Goal: Information Seeking & Learning: Learn about a topic

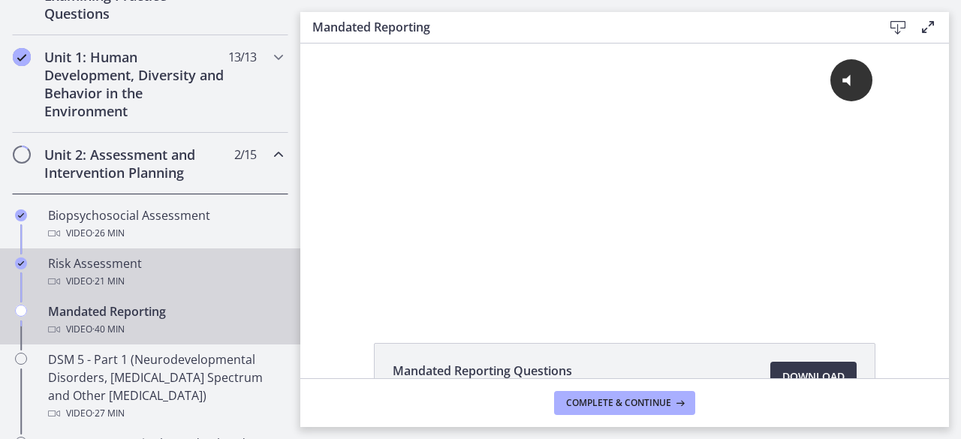
scroll to position [378, 0]
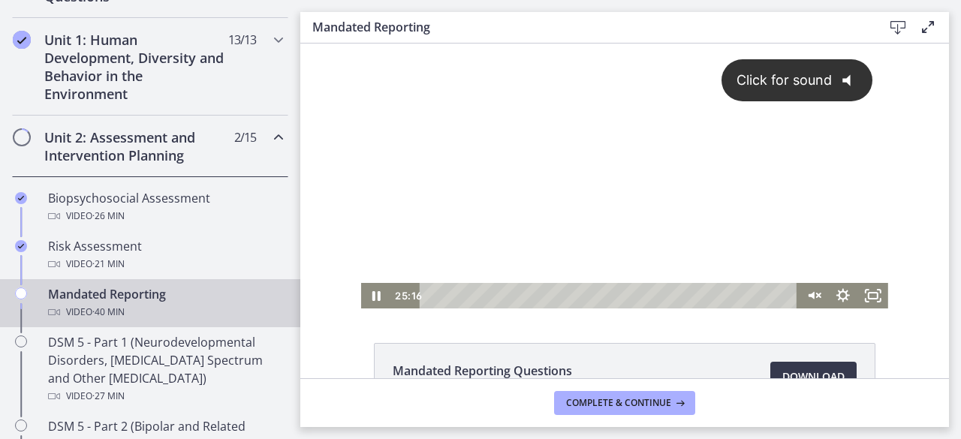
click at [570, 227] on div "Click for sound @keyframes VOLUME_SMALL_WAVE_FLASH { 0% { opacity: 0; } 33% { o…" at bounding box center [624, 163] width 527 height 239
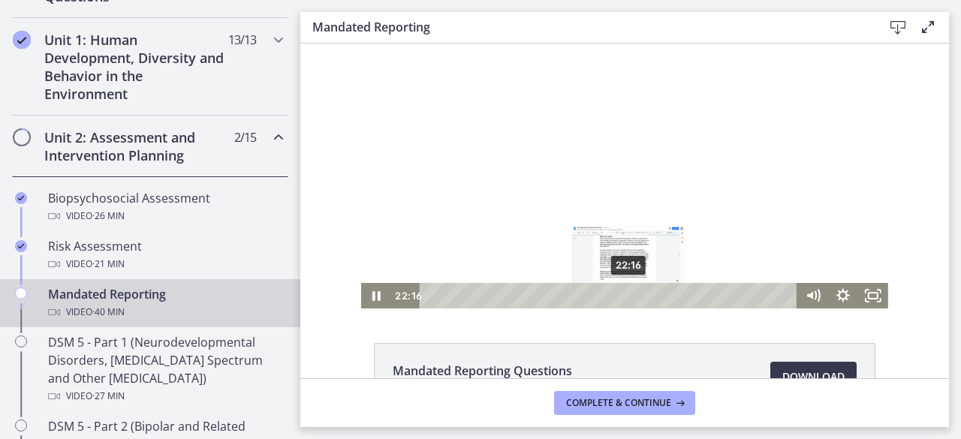
click at [623, 300] on div "22:16" at bounding box center [611, 296] width 360 height 26
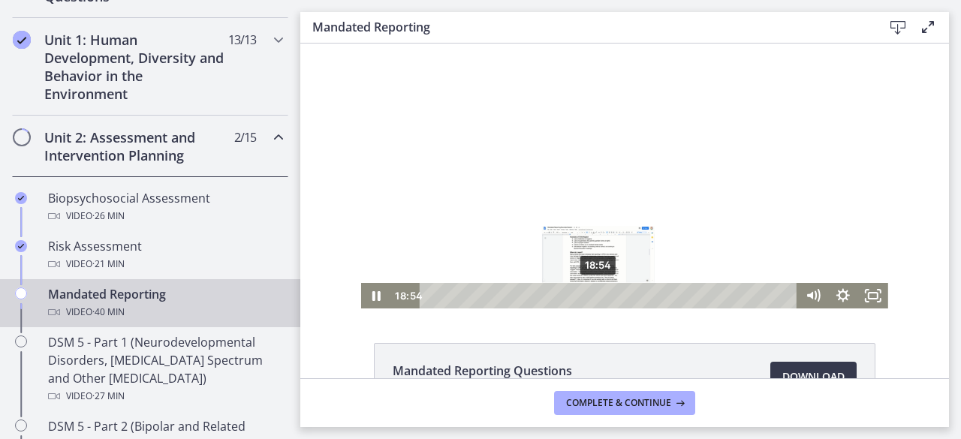
click at [593, 296] on div "18:54" at bounding box center [611, 296] width 360 height 26
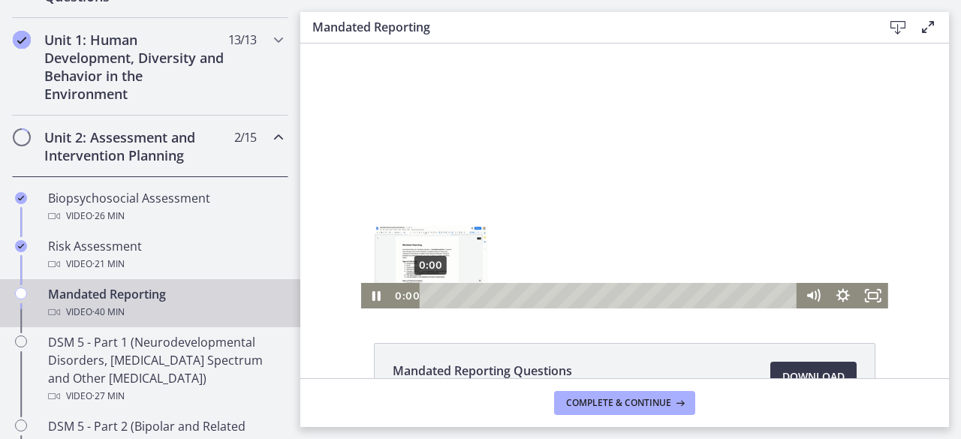
click at [431, 296] on div "0:00" at bounding box center [611, 296] width 360 height 26
click at [424, 211] on div at bounding box center [624, 176] width 527 height 265
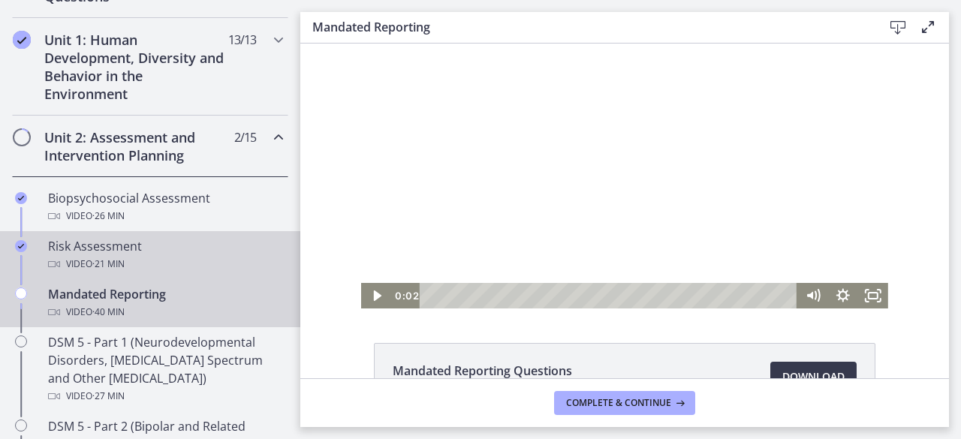
click at [158, 247] on div "Risk Assessment Video · 21 min" at bounding box center [165, 255] width 234 height 36
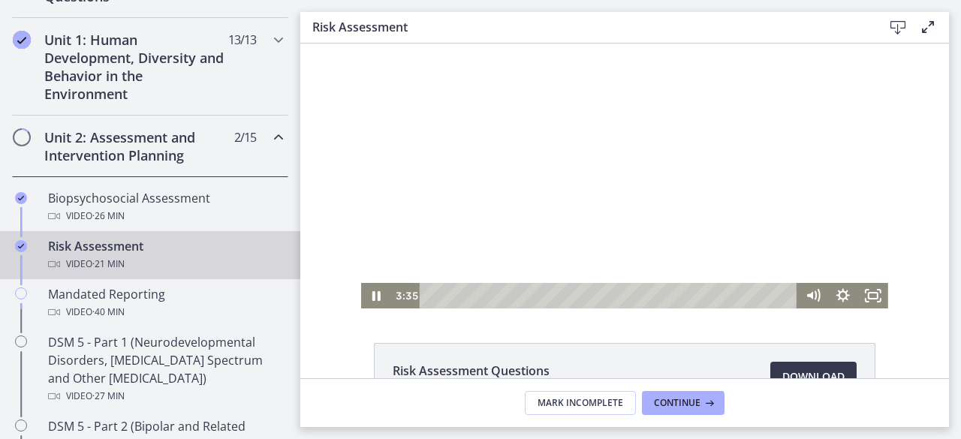
click at [493, 294] on div "Playbar" at bounding box center [611, 296] width 360 height 26
click at [500, 295] on div "4:20" at bounding box center [611, 296] width 360 height 26
click at [682, 178] on div at bounding box center [624, 176] width 527 height 265
click at [880, 208] on div at bounding box center [624, 176] width 527 height 265
click at [446, 218] on div at bounding box center [624, 176] width 527 height 265
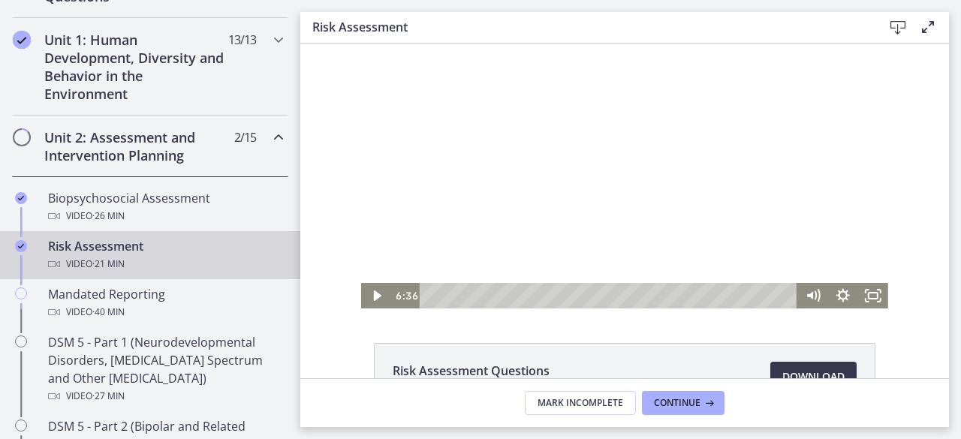
click at [649, 215] on div at bounding box center [624, 176] width 527 height 265
click at [628, 152] on div at bounding box center [624, 176] width 527 height 265
click at [688, 212] on div at bounding box center [624, 176] width 527 height 265
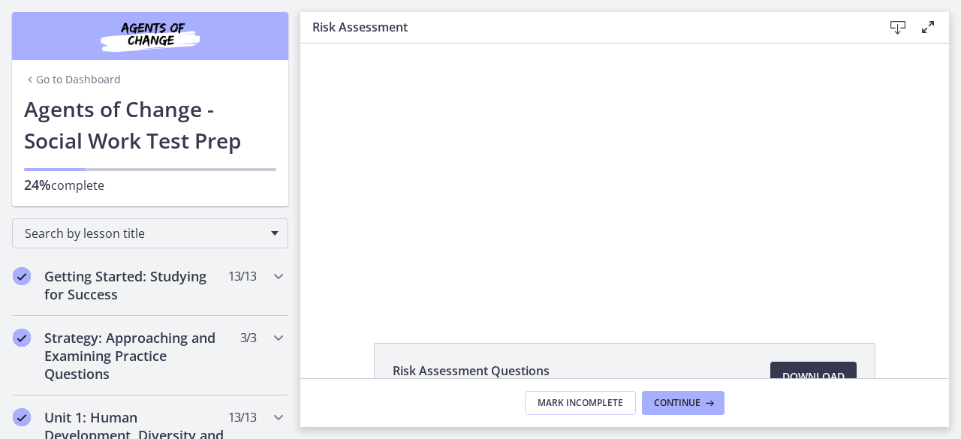
click at [38, 77] on link "Go to Dashboard" at bounding box center [72, 79] width 97 height 15
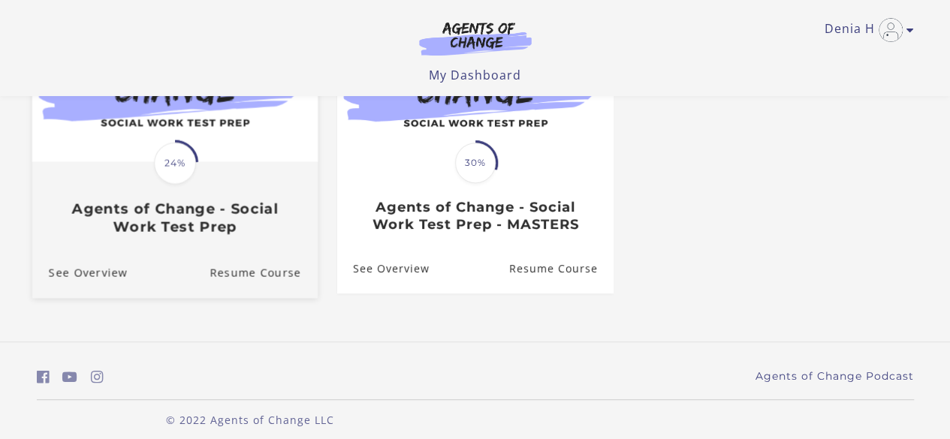
click at [230, 211] on h3 "Agents of Change - Social Work Test Prep" at bounding box center [174, 217] width 252 height 35
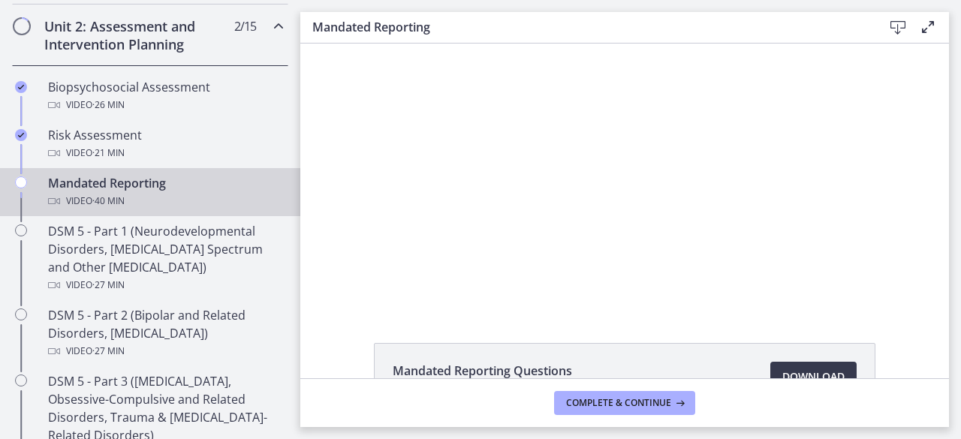
scroll to position [492, 0]
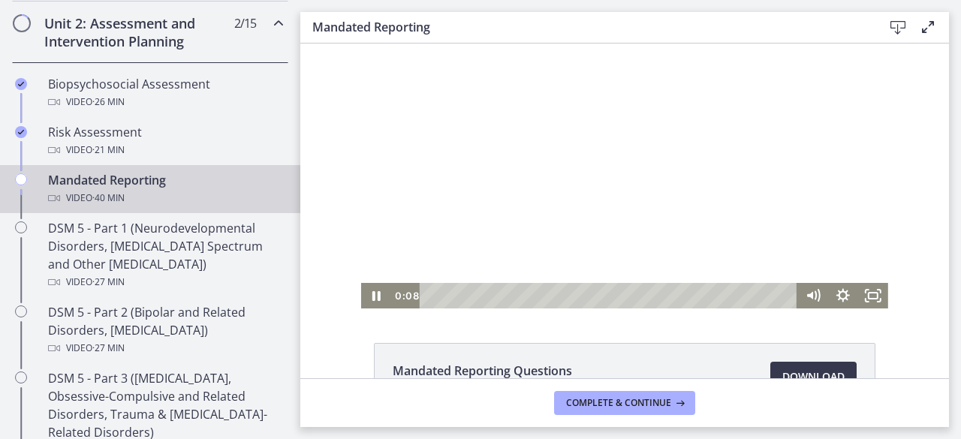
click at [482, 210] on div at bounding box center [624, 176] width 527 height 265
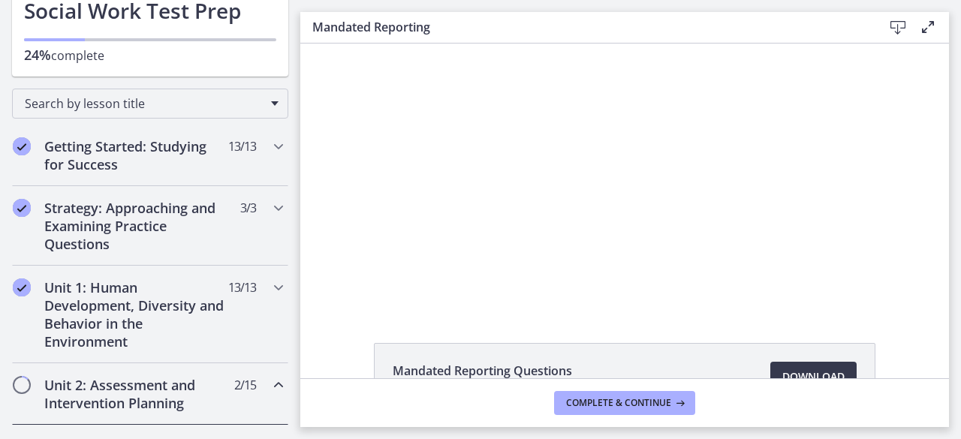
scroll to position [0, 0]
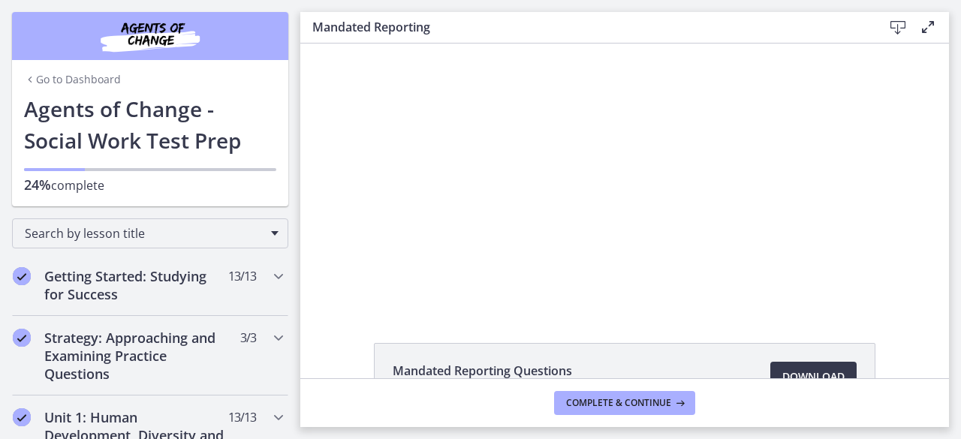
click at [83, 79] on link "Go to Dashboard" at bounding box center [72, 79] width 97 height 15
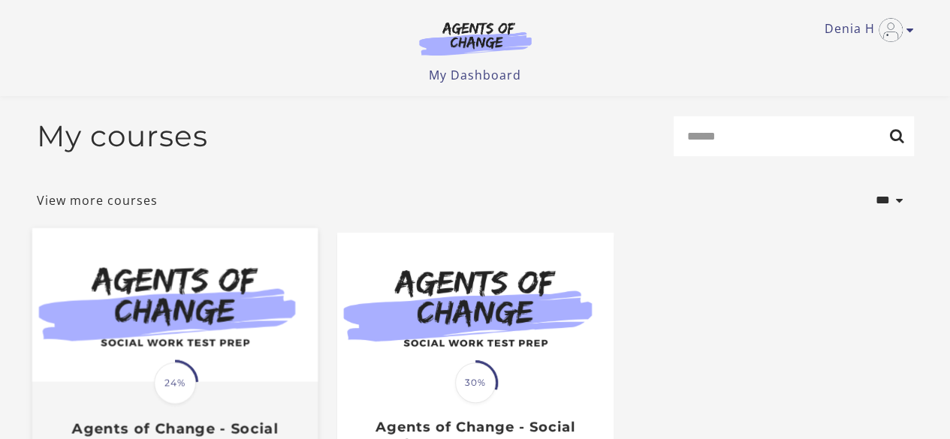
scroll to position [5, 0]
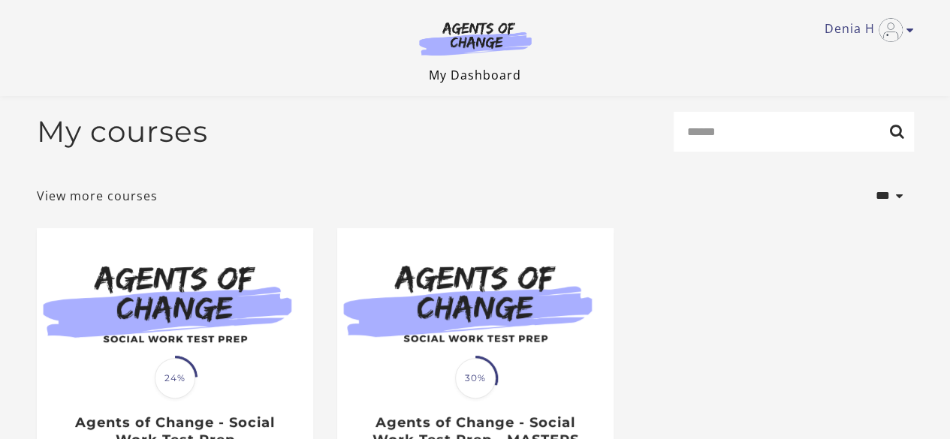
click at [492, 68] on link "My Dashboard" at bounding box center [475, 75] width 92 height 17
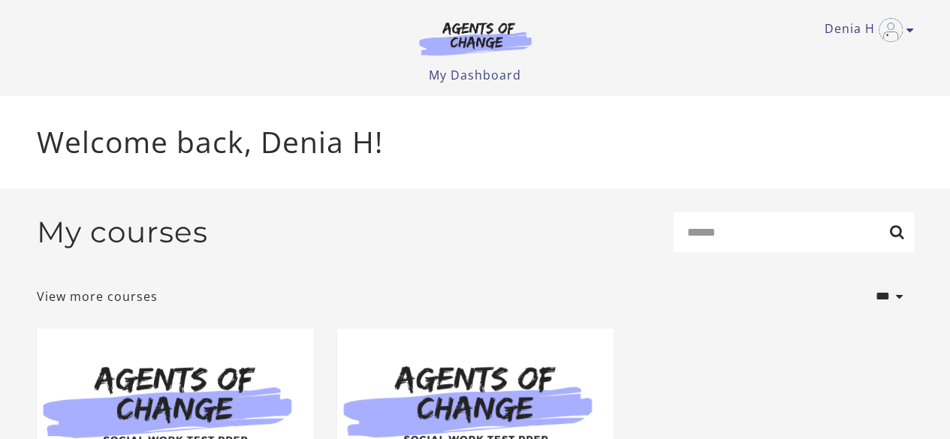
click at [889, 26] on img "Toggle menu" at bounding box center [890, 30] width 24 height 24
click at [835, 57] on link "My Account" at bounding box center [851, 55] width 132 height 26
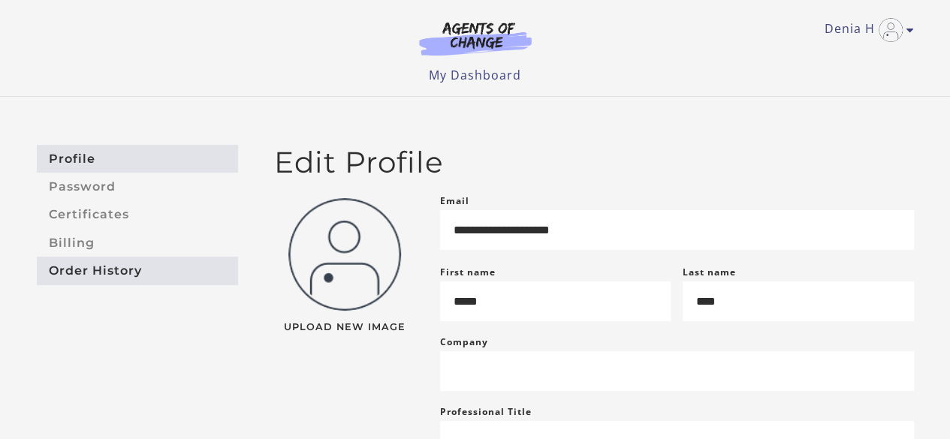
click at [83, 269] on link "Order History" at bounding box center [137, 271] width 201 height 28
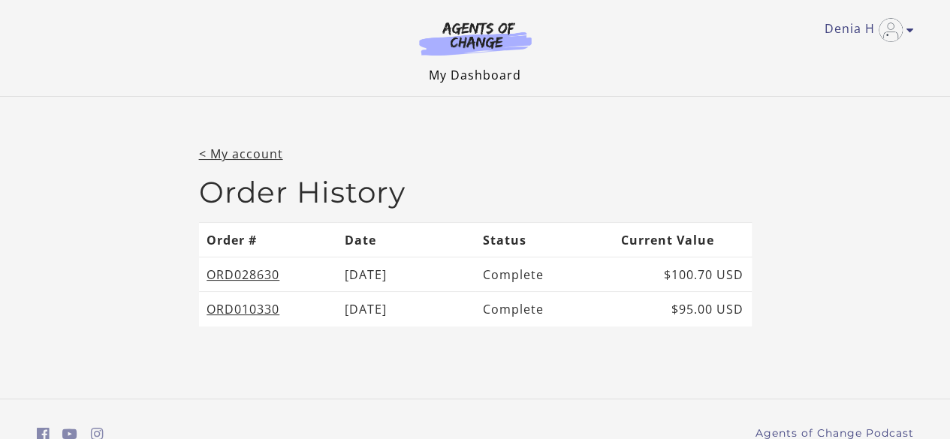
click at [509, 72] on link "My Dashboard" at bounding box center [475, 75] width 92 height 17
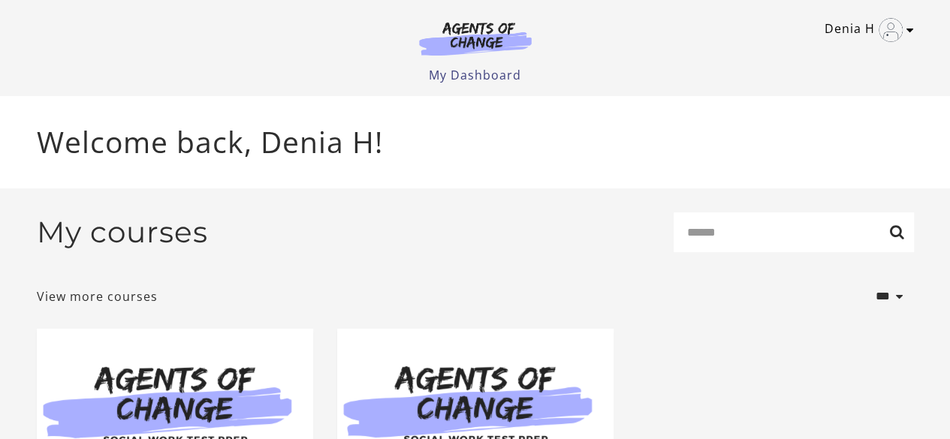
click at [880, 30] on img "Toggle menu" at bounding box center [890, 30] width 24 height 24
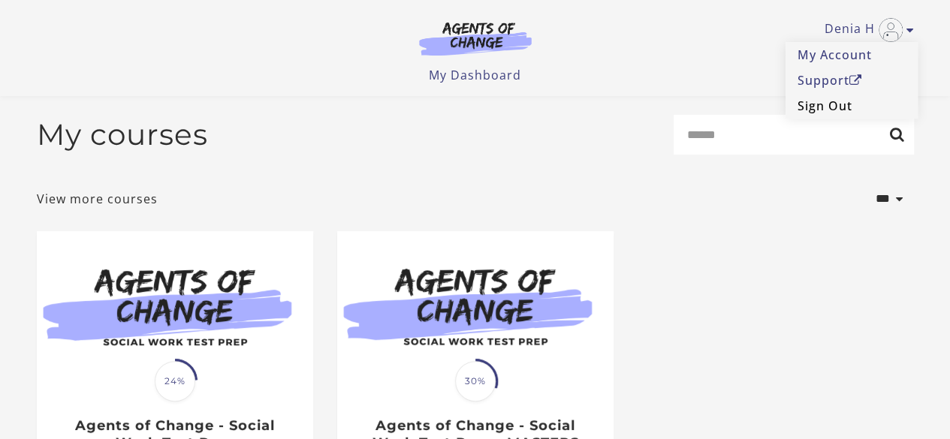
click at [841, 107] on link "Sign Out" at bounding box center [851, 106] width 132 height 26
